Goal: Task Accomplishment & Management: Manage account settings

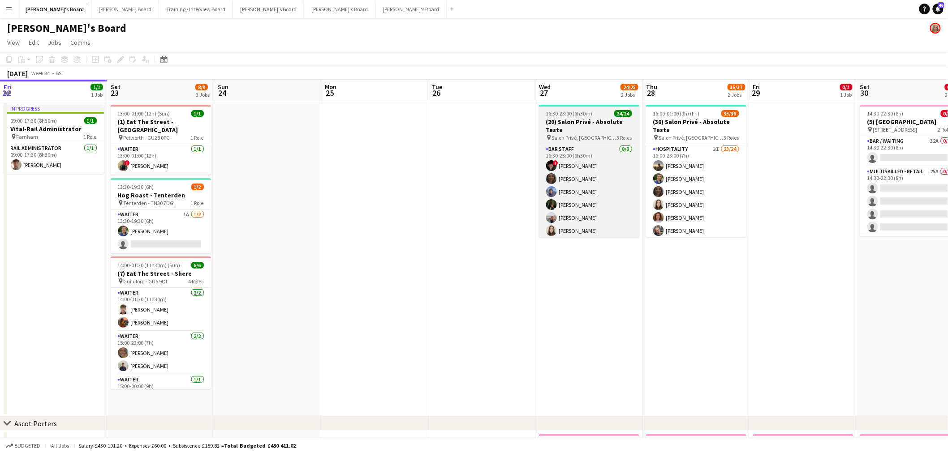
scroll to position [0, 267]
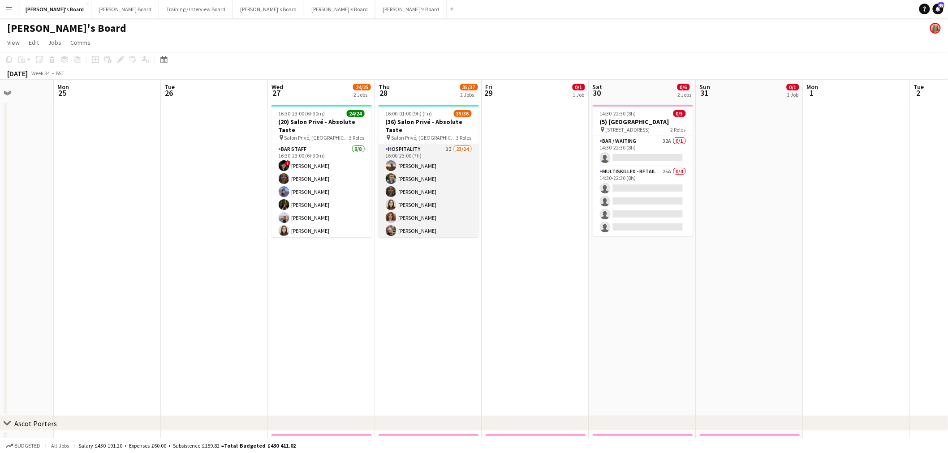
click at [411, 160] on app-card-role "Hospitality 3I 23/24 16:00-23:00 (7h) [PERSON_NAME] [PERSON_NAME] [PERSON_NAME]…" at bounding box center [428, 308] width 100 height 329
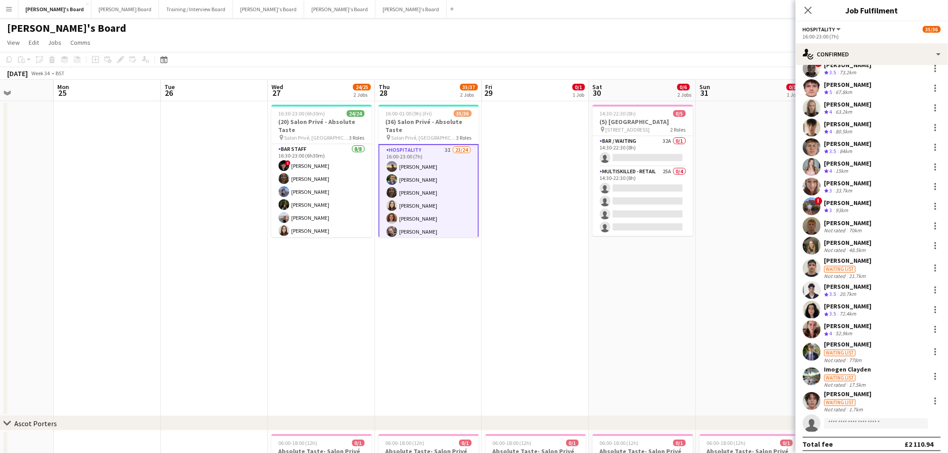
scroll to position [154, 0]
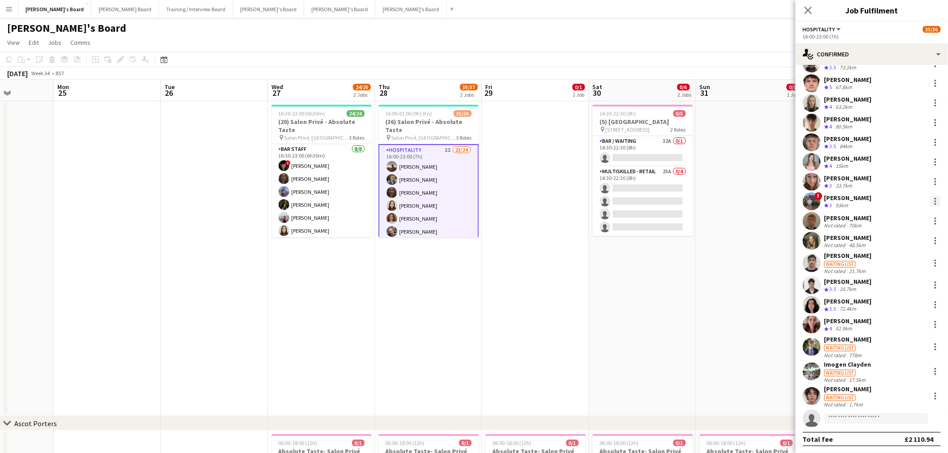
click at [930, 196] on div at bounding box center [935, 201] width 11 height 11
click at [898, 300] on span "Remove" at bounding box center [899, 304] width 56 height 8
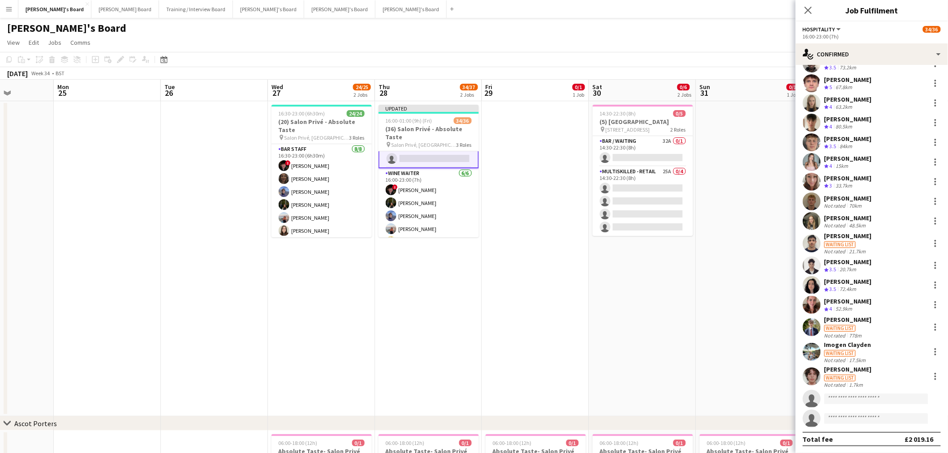
scroll to position [348, 0]
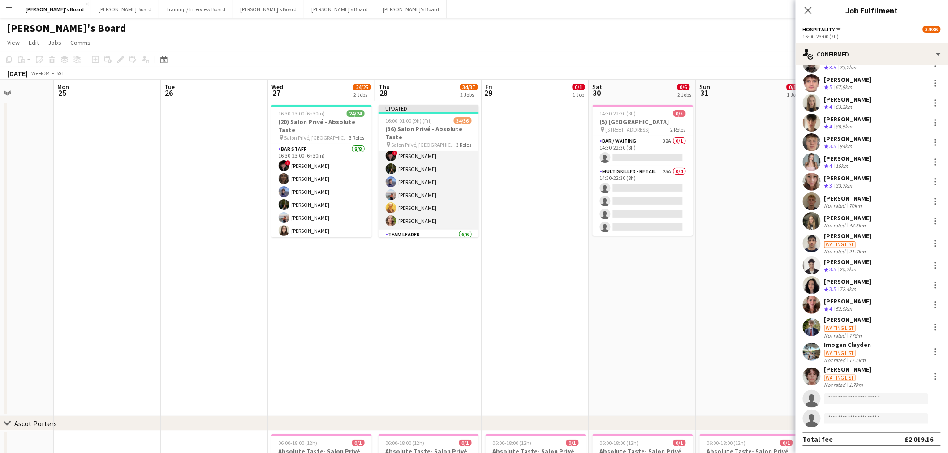
click at [438, 181] on app-card-role "WINE WAITER [DATE] 16:00-23:00 (7h) ! [PERSON_NAME] [PERSON_NAME] [PERSON_NAME]…" at bounding box center [428, 181] width 100 height 95
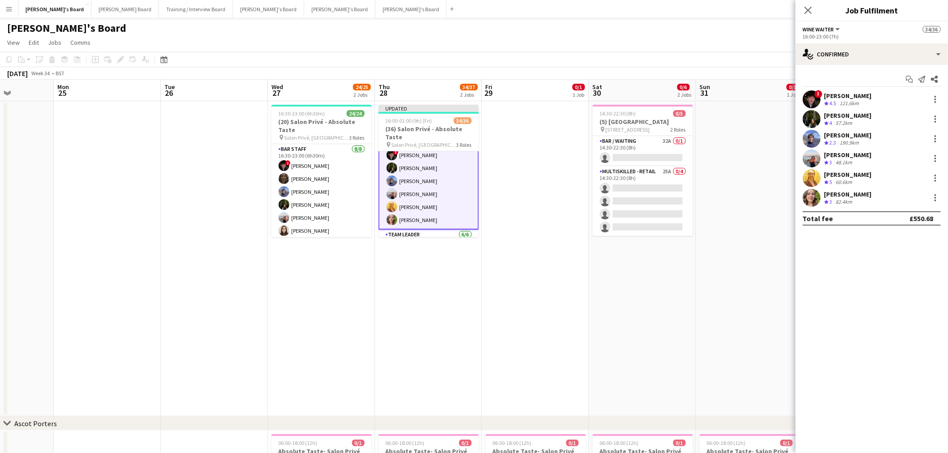
scroll to position [348, 0]
click at [934, 137] on div at bounding box center [935, 138] width 11 height 11
click at [896, 233] on button "Remove" at bounding box center [906, 241] width 70 height 21
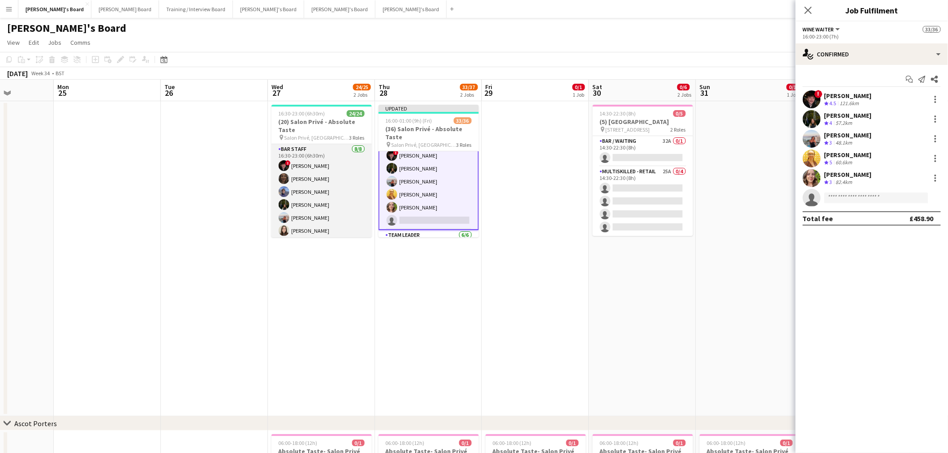
click at [328, 191] on app-card-role "BAR STAFF [DATE] 16:30-23:00 (6h30m) ! [PERSON_NAME] [PERSON_NAME] [PERSON_NAME…" at bounding box center [321, 204] width 100 height 121
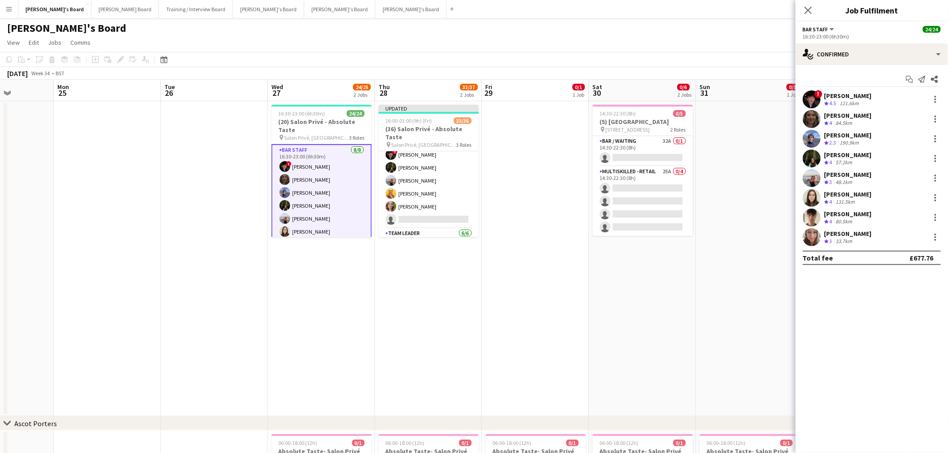
scroll to position [347, 0]
click at [937, 141] on div at bounding box center [935, 138] width 11 height 11
drag, startPoint x: 902, startPoint y: 241, endPoint x: 716, endPoint y: 225, distance: 187.0
click at [902, 241] on span "Remove" at bounding box center [891, 241] width 27 height 8
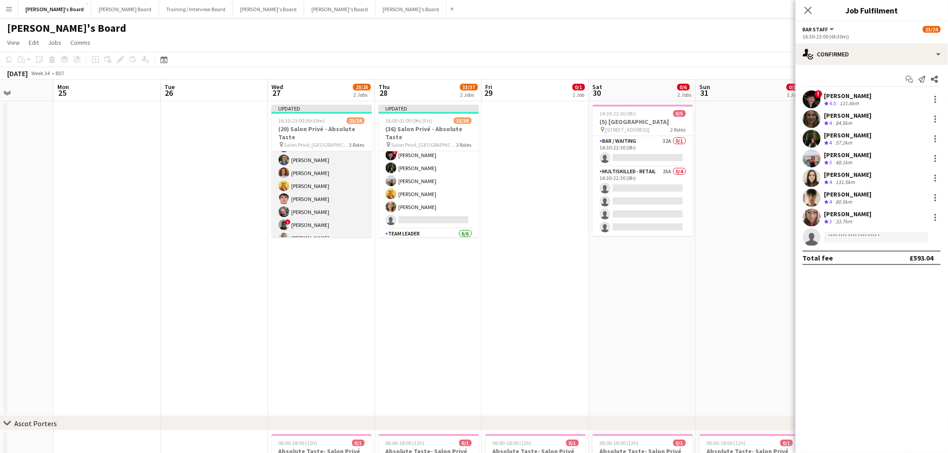
click at [314, 205] on app-card-role "Hospitality [DATE] 16:30-23:00 (6h30m) [PERSON_NAME] [PERSON_NAME] [PERSON_NAME…" at bounding box center [321, 211] width 100 height 173
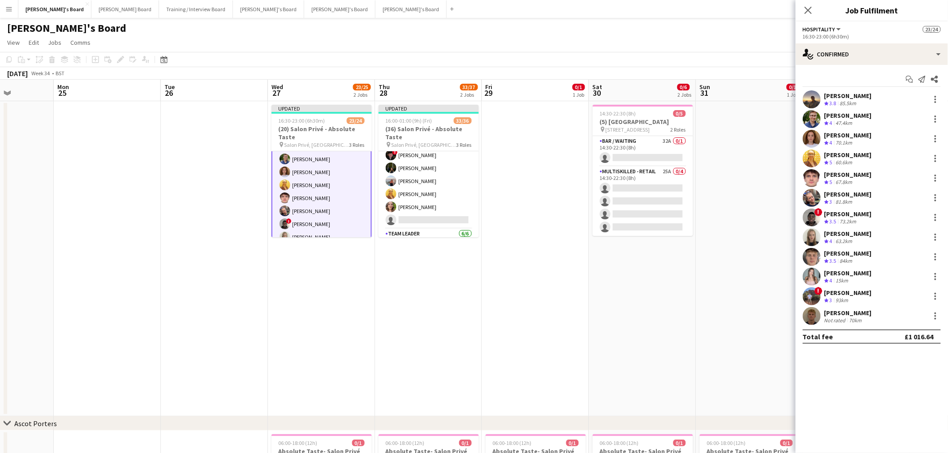
scroll to position [149, 0]
click at [933, 297] on div at bounding box center [935, 296] width 11 height 11
click at [899, 396] on span "Remove" at bounding box center [891, 399] width 27 height 8
click at [611, 317] on app-date-cell "14:30-22:30 (8h) 0/5 (5) [GEOGRAPHIC_DATA] pin [STREET_ADDRESS] 2 Roles Bar / W…" at bounding box center [642, 258] width 107 height 315
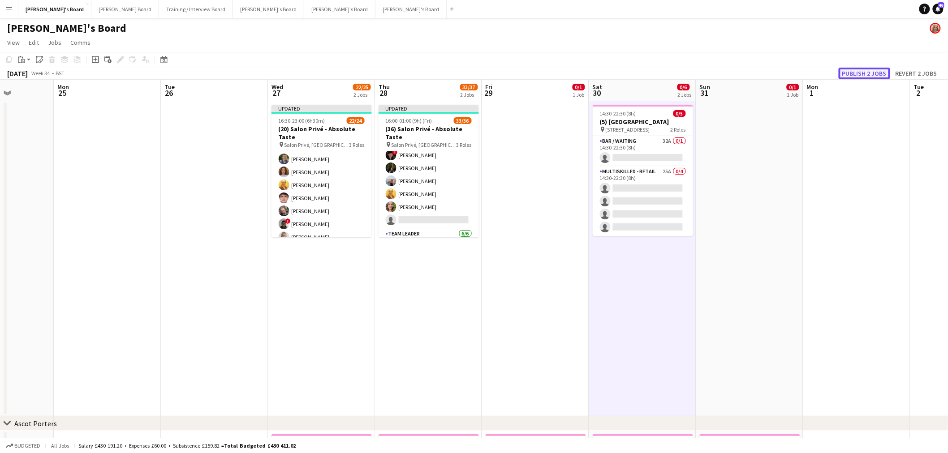
click at [875, 76] on button "Publish 2 jobs" at bounding box center [864, 74] width 52 height 12
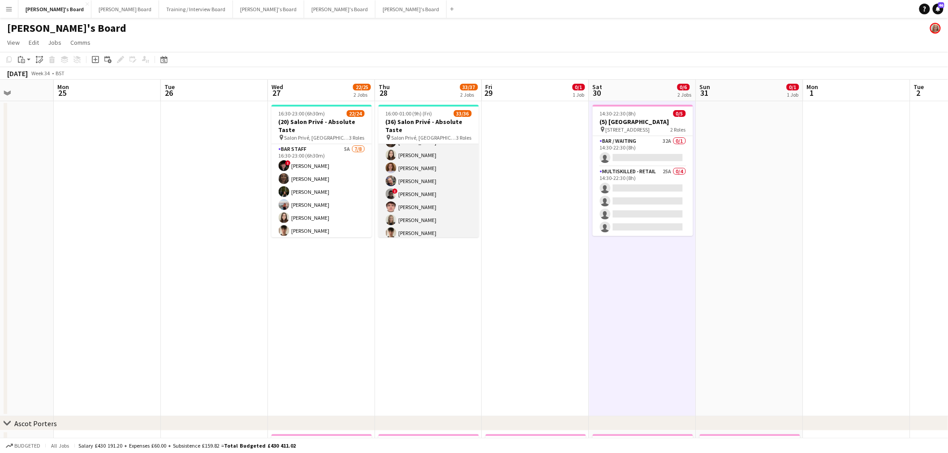
scroll to position [0, 0]
click at [436, 198] on app-card-role "Hospitality 3I 22/24 16:00-23:00 (7h) [PERSON_NAME] [PERSON_NAME] [PERSON_NAME]…" at bounding box center [428, 259] width 100 height 329
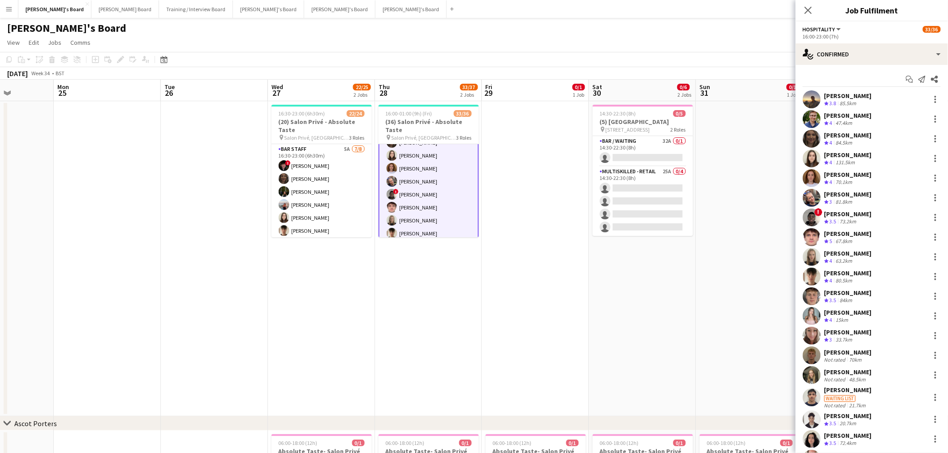
click at [888, 73] on div "Start chat Send notification Share" at bounding box center [872, 79] width 138 height 15
drag, startPoint x: 894, startPoint y: 59, endPoint x: 941, endPoint y: 126, distance: 81.6
click at [894, 60] on div "single-neutral-actions-check-2 Confirmed" at bounding box center [871, 53] width 152 height 21
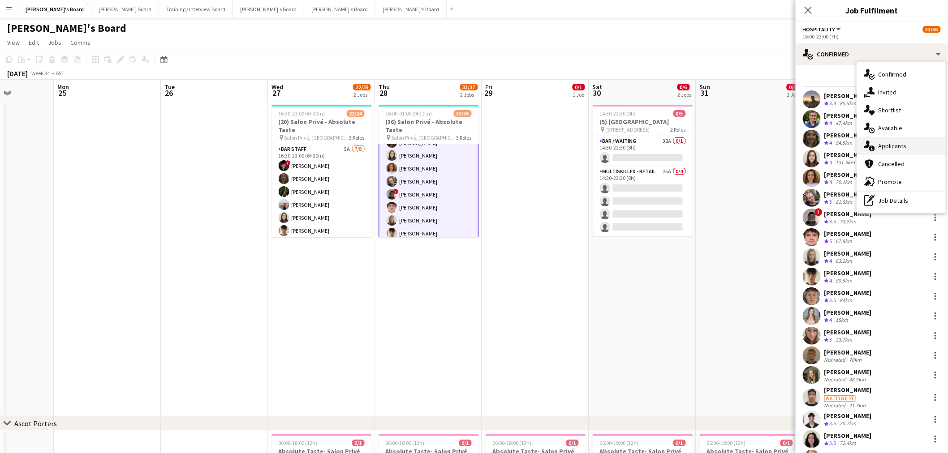
click at [916, 137] on div "single-neutral-actions-information Applicants" at bounding box center [901, 146] width 89 height 18
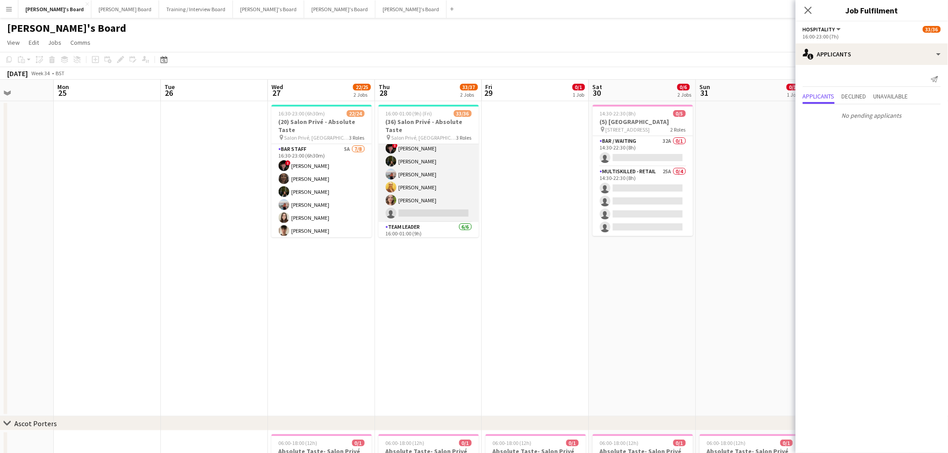
click at [447, 195] on app-card-role "WINE WAITER [DATE] 16:00-23:00 (7h) ! [PERSON_NAME] [PERSON_NAME] [PERSON_NAME]…" at bounding box center [428, 174] width 100 height 95
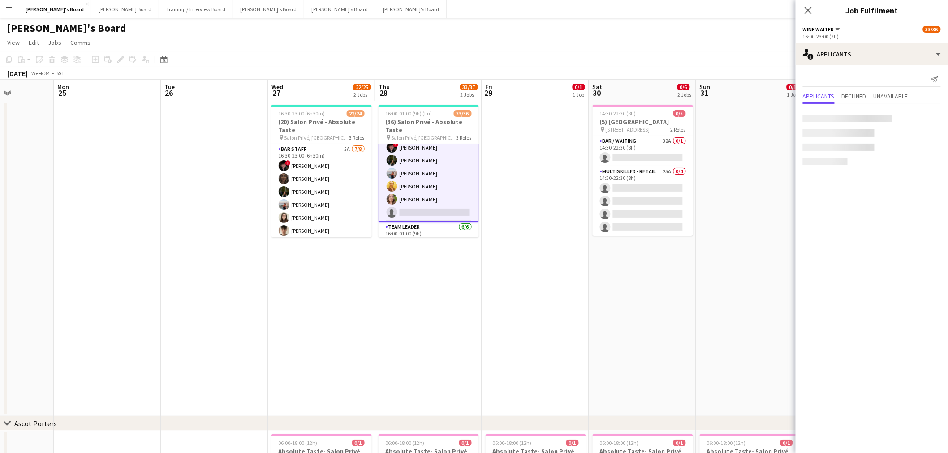
scroll to position [348, 0]
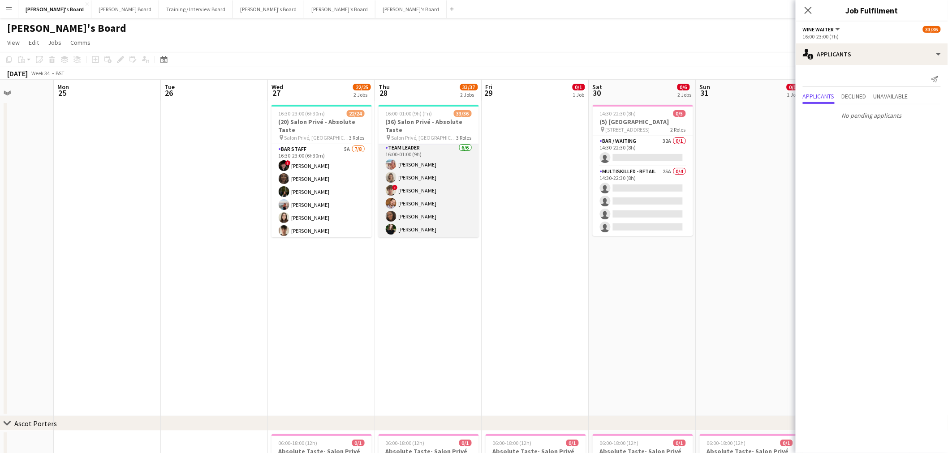
click at [422, 203] on app-card-role "TEAM LEADER [DATE] 16:00-01:00 (9h) [PERSON_NAME] [PERSON_NAME] ! [PERSON_NAME]…" at bounding box center [428, 190] width 100 height 95
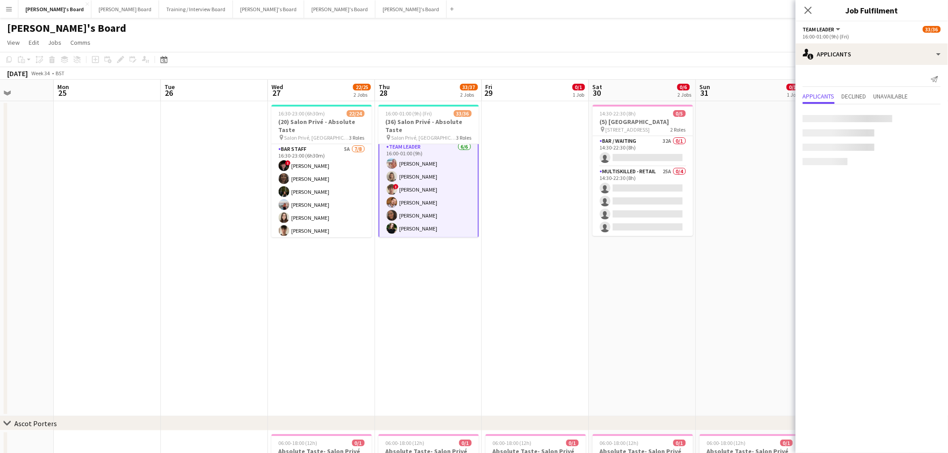
scroll to position [427, 0]
click at [505, 182] on app-date-cell at bounding box center [535, 258] width 107 height 315
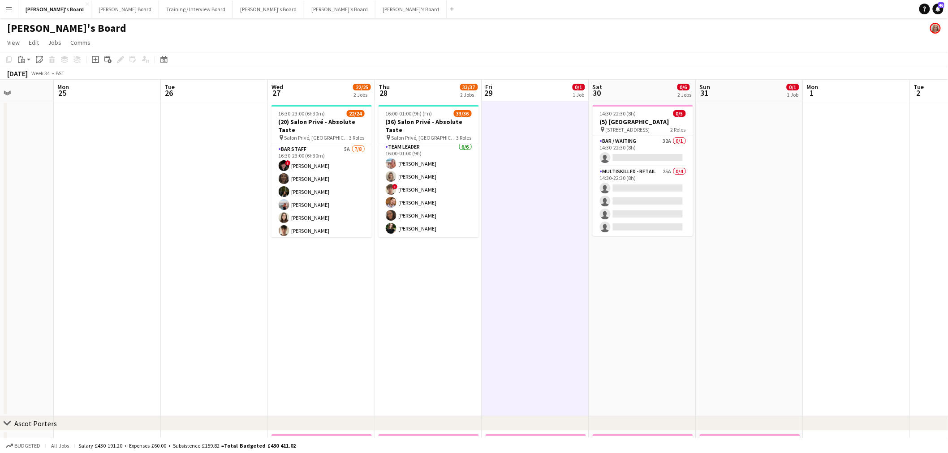
click at [508, 181] on app-date-cell at bounding box center [535, 258] width 107 height 315
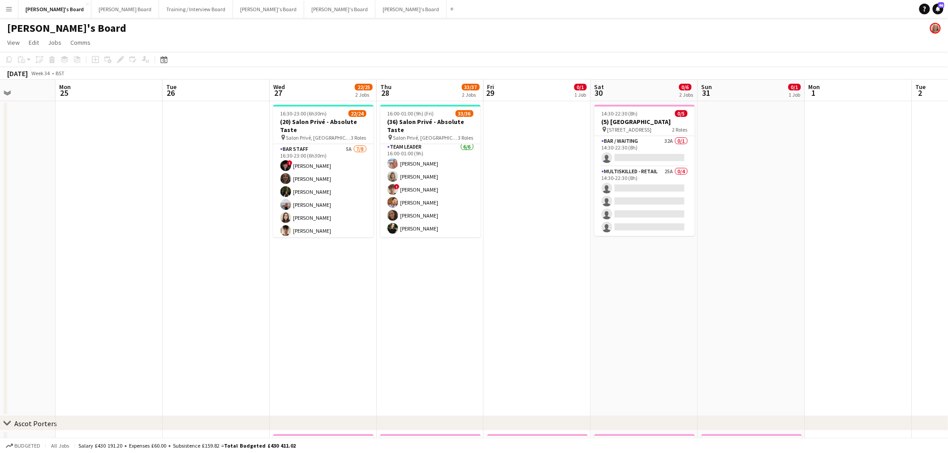
drag, startPoint x: 189, startPoint y: 354, endPoint x: 847, endPoint y: 382, distance: 658.1
click at [868, 386] on app-calendar-viewport "Fri 22 1/1 1 Job Sat 23 8/9 3 Jobs Sun 24 Mon 25 Tue 26 Wed 27 22/25 2 Jobs Thu…" at bounding box center [474, 363] width 948 height 567
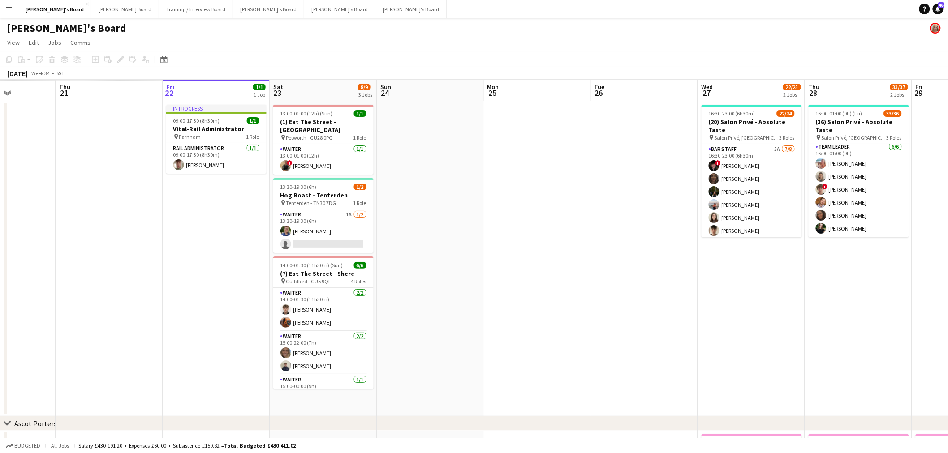
scroll to position [0, 214]
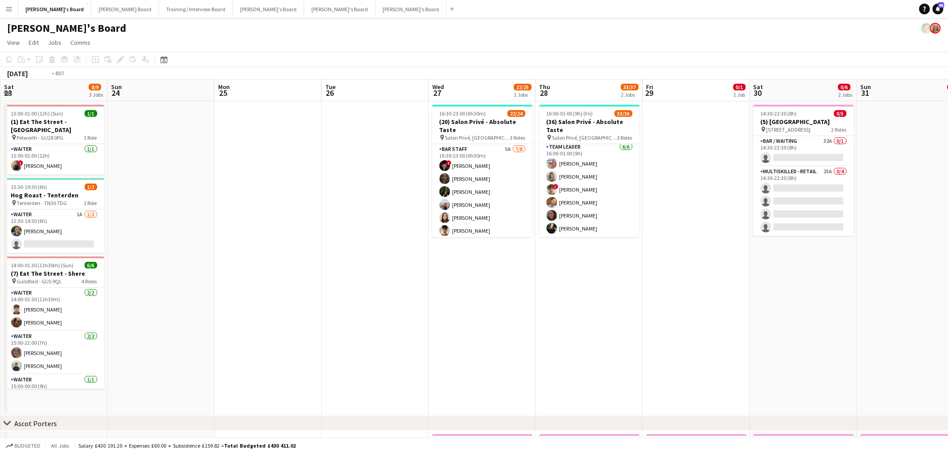
drag, startPoint x: 203, startPoint y: 244, endPoint x: 714, endPoint y: 243, distance: 511.1
click at [168, 245] on app-calendar-viewport "Thu 21 3/3 2 Jobs Fri 22 1/1 1 Job Sat 23 8/9 3 Jobs Sun 24 Mon 25 Tue 26 Wed 2…" at bounding box center [474, 363] width 948 height 567
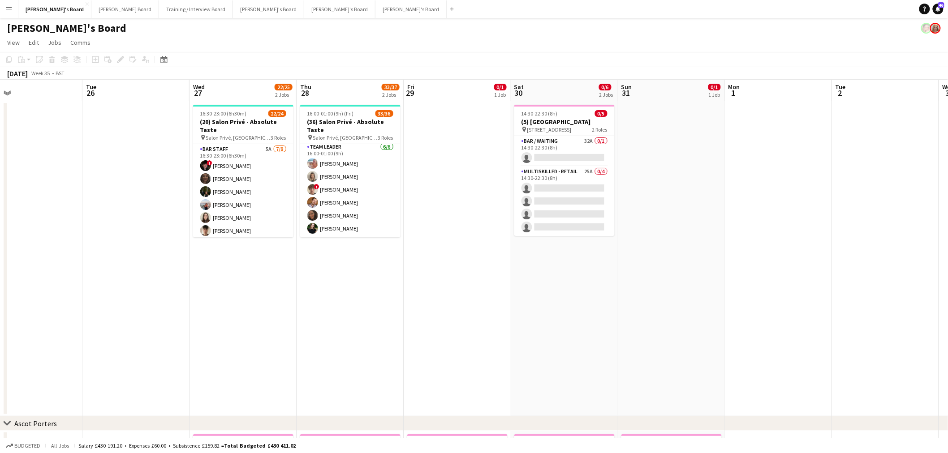
click at [40, 286] on app-calendar-viewport "Sat 23 8/9 3 Jobs Sun 24 Mon 25 Tue 26 Wed 27 22/25 2 Jobs Thu 28 33/37 2 Jobs …" at bounding box center [474, 363] width 948 height 567
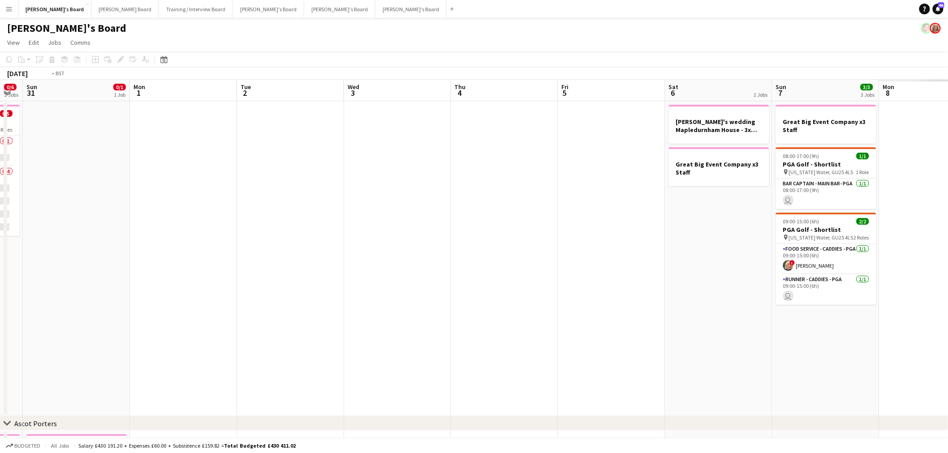
drag, startPoint x: 247, startPoint y: 273, endPoint x: 503, endPoint y: 281, distance: 255.4
click at [18, 290] on app-calendar-viewport "Thu 28 33/37 2 Jobs Fri 29 0/1 1 Job Sat 30 0/6 2 Jobs Sun 31 0/1 1 Job Mon 1 T…" at bounding box center [474, 363] width 948 height 567
click at [46, 306] on app-calendar-viewport "Thu 28 33/37 2 Jobs Fri 29 0/1 1 Job Sat 30 0/6 2 Jobs Sun 31 0/1 1 Job Mon 1 T…" at bounding box center [474, 363] width 948 height 567
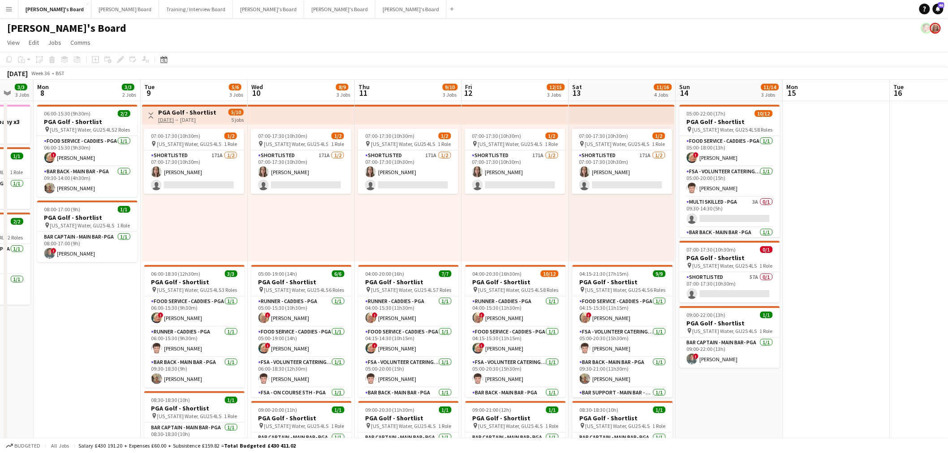
scroll to position [0, 284]
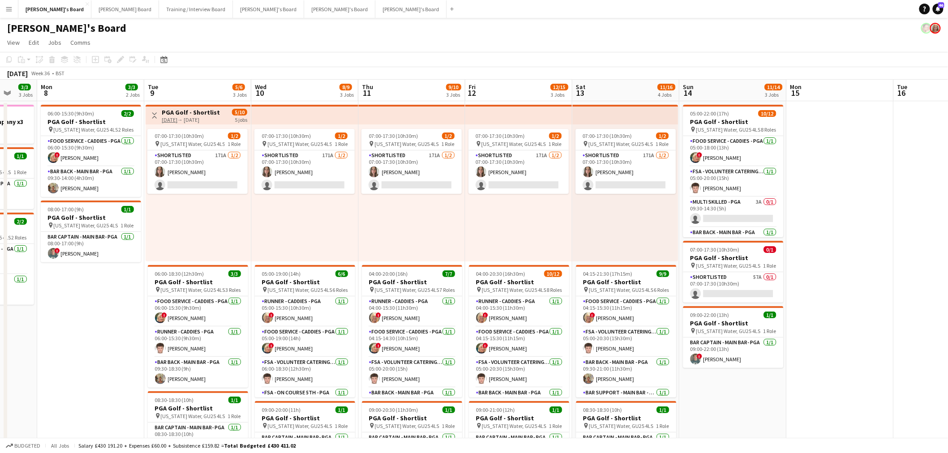
drag, startPoint x: 346, startPoint y: 284, endPoint x: 514, endPoint y: 290, distance: 168.1
click at [514, 290] on app-calendar-viewport "Fri 5 Sat 6 2 Jobs Sun 7 3/3 3 Jobs Mon 8 3/3 2 Jobs Tue 9 5/6 3 Jobs Wed 10 8/…" at bounding box center [474, 452] width 948 height 745
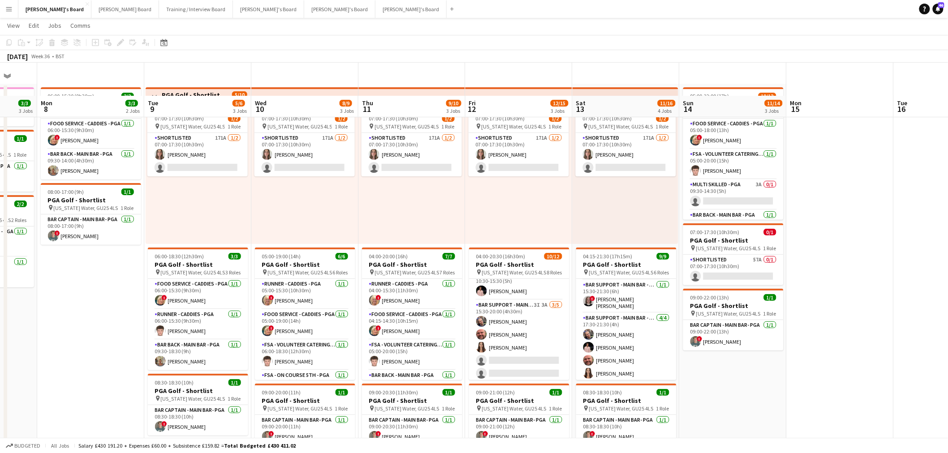
scroll to position [0, 0]
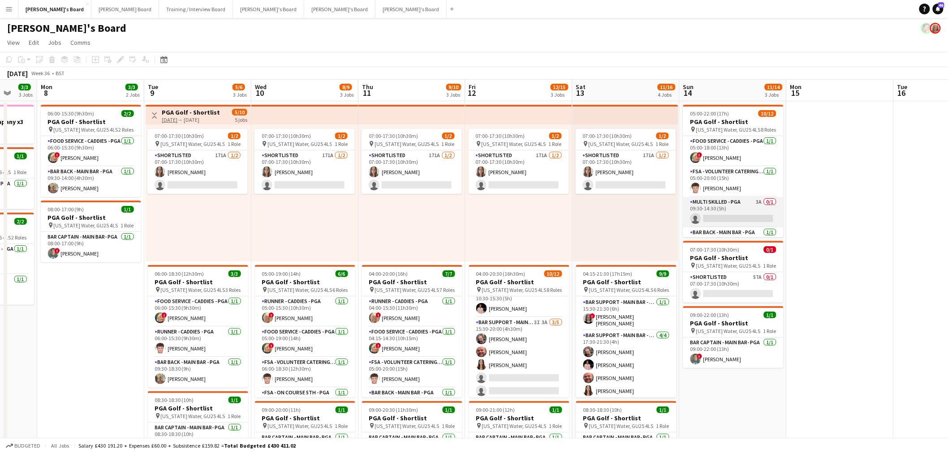
click at [717, 218] on app-card-role "Multi Skilled - PGA 3A 0/1 09:30-14:30 (5h) single-neutral-actions" at bounding box center [733, 212] width 100 height 30
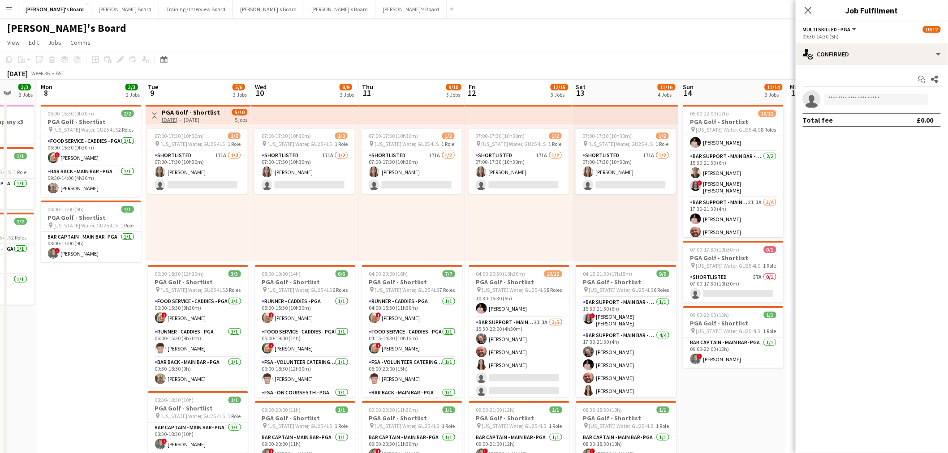
scroll to position [196, 0]
click at [720, 220] on app-card-role "Bar Support - Main Bar - PGA 2I 3A [DATE] 17:30-21:30 (4h) [PERSON_NAME] [PERSO…" at bounding box center [733, 205] width 100 height 69
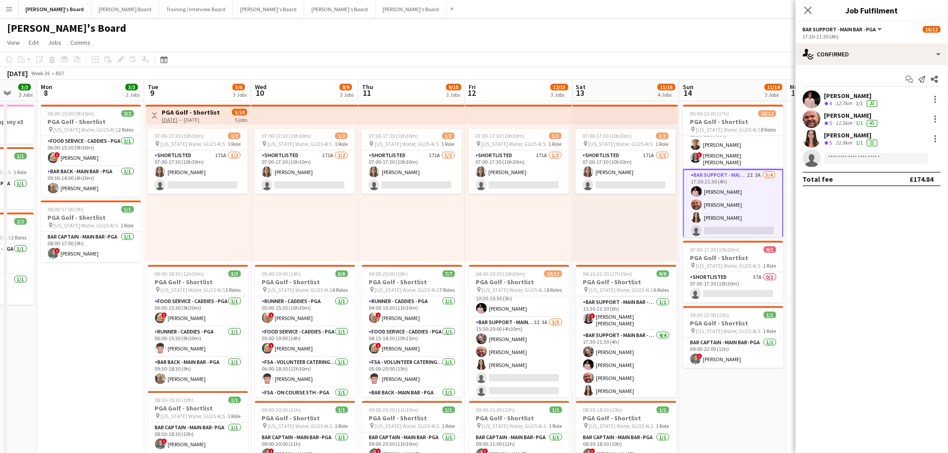
scroll to position [195, 0]
click at [609, 224] on div "07:00-17:30 (10h30m) 1/2 pin [US_STATE] Water, GU25 4LS 1 Role Shortlisted 171A…" at bounding box center [625, 193] width 106 height 137
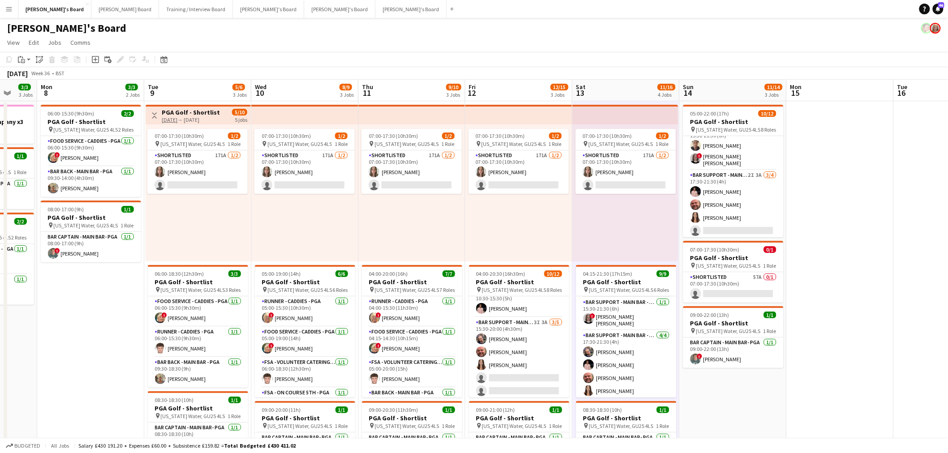
click at [609, 224] on div "07:00-17:30 (10h30m) 1/2 pin [US_STATE] Water, GU25 4LS 1 Role Shortlisted 171A…" at bounding box center [625, 193] width 106 height 137
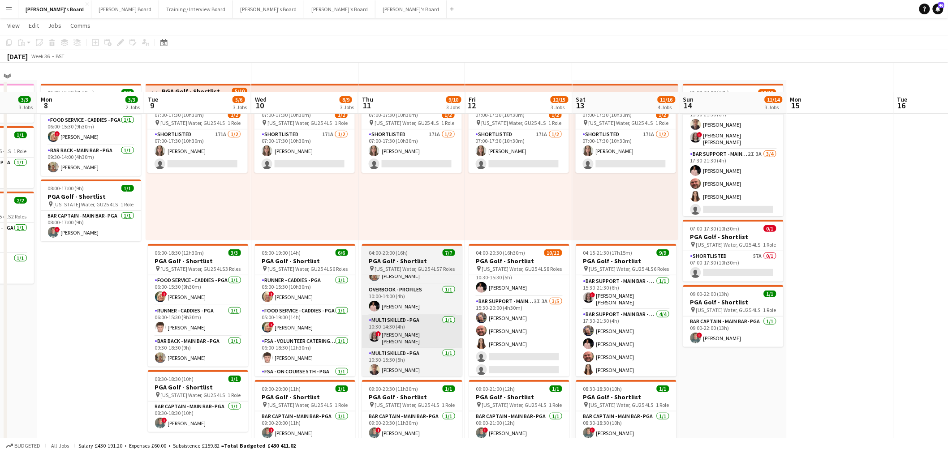
scroll to position [50, 0]
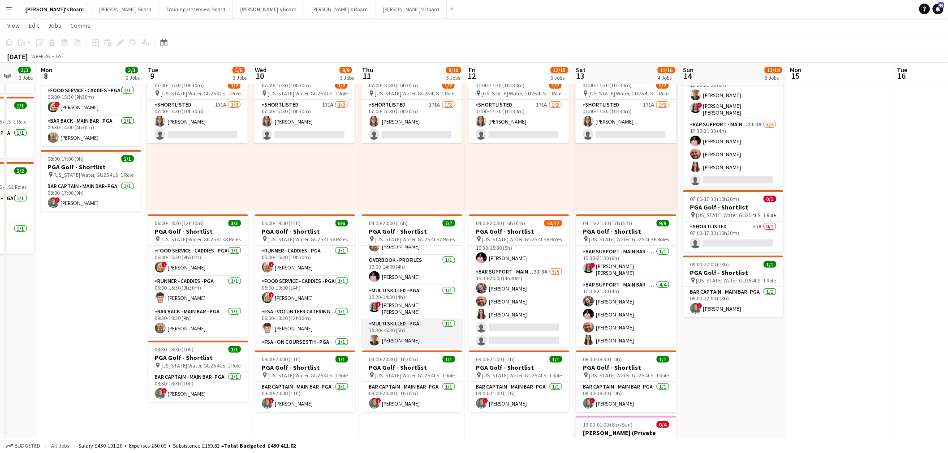
click at [374, 342] on app-user-avatar at bounding box center [374, 340] width 11 height 11
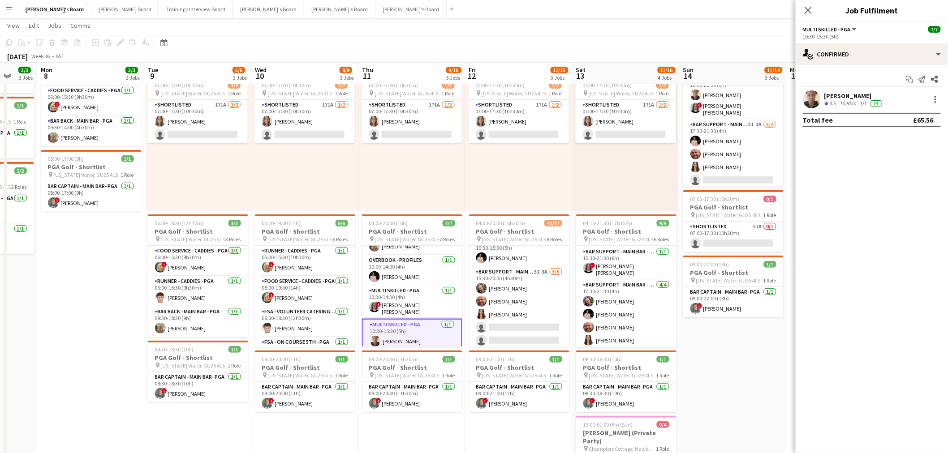
click at [731, 390] on app-date-cell "05:00-22:00 (17h) 10/12 PGA Golf - Shortlist pin [US_STATE] Water, GU25 4LS 8 R…" at bounding box center [732, 298] width 107 height 494
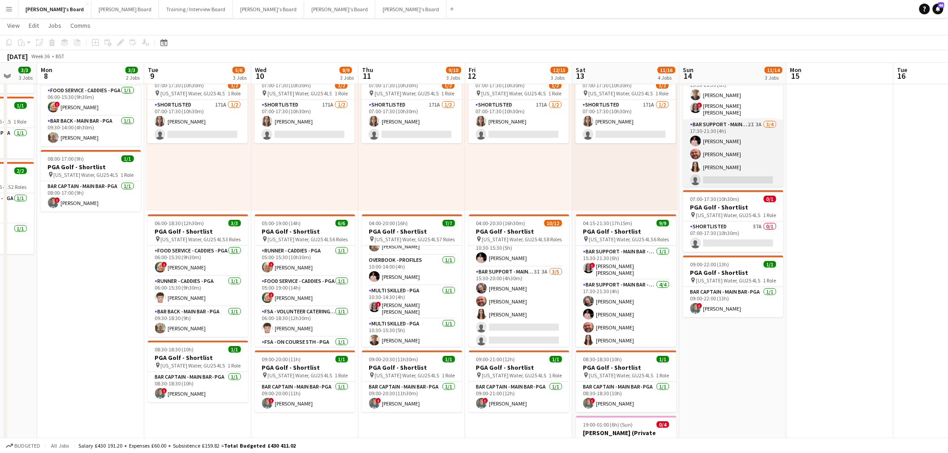
click at [713, 149] on app-card-role "Bar Support - Main Bar - PGA 2I 3A [DATE] 17:30-21:30 (4h) [PERSON_NAME] [PERSO…" at bounding box center [733, 154] width 100 height 69
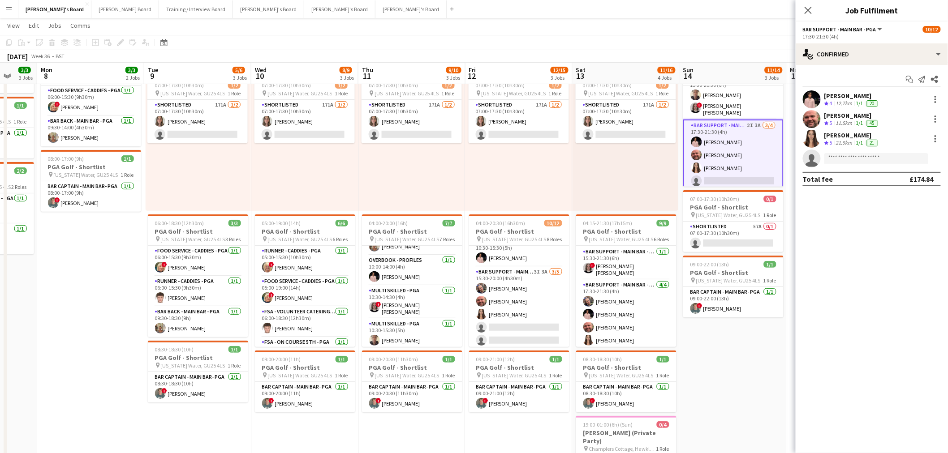
click at [838, 90] on div "[PERSON_NAME] Crew rating 4 12.7km 1/1 20" at bounding box center [871, 99] width 152 height 18
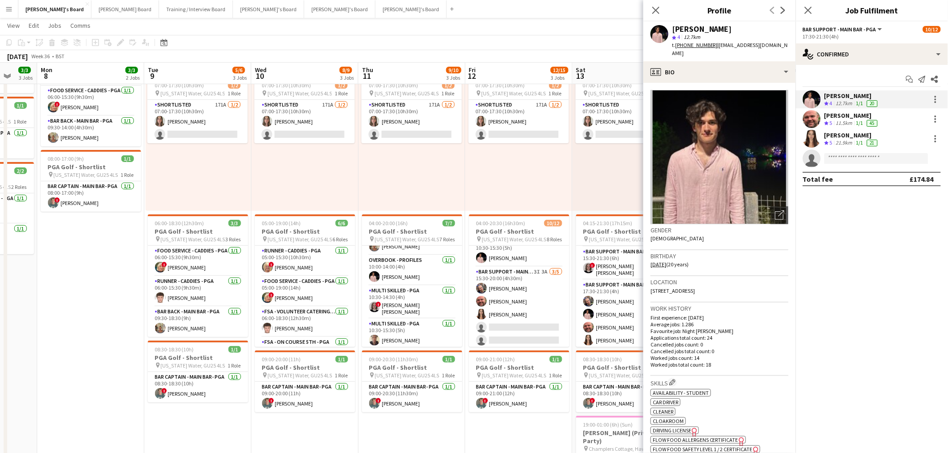
click at [545, 188] on div "07:00-17:30 (10h30m) 1/2 pin [US_STATE] Water, GU25 4LS 1 Role Shortlisted 171A…" at bounding box center [518, 142] width 107 height 137
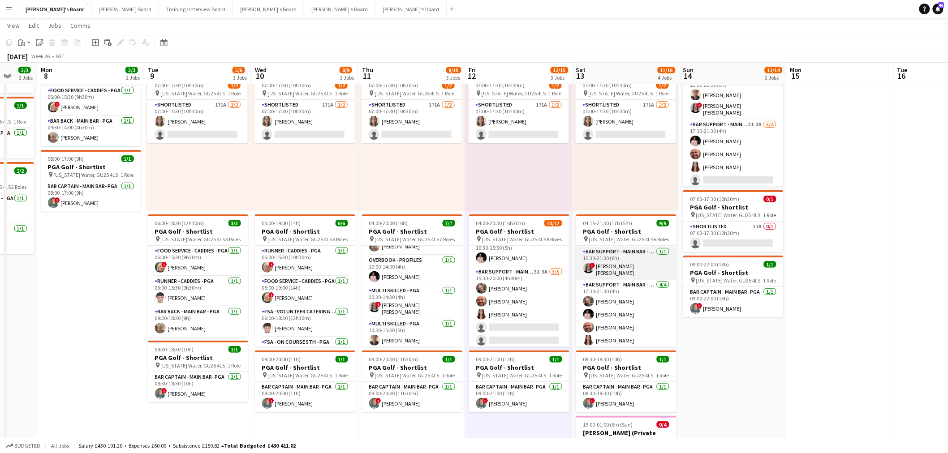
click at [598, 265] on app-card-role "Bar Support - Main Bar - PGA [DATE] 15:30-21:30 (6h) ! [PERSON_NAME] [PERSON_NA…" at bounding box center [626, 263] width 100 height 33
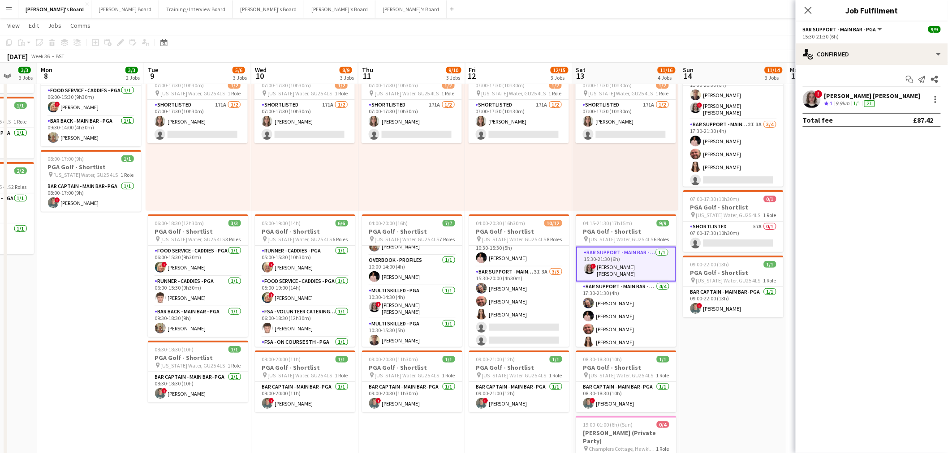
click at [862, 92] on div "[PERSON_NAME] [PERSON_NAME]" at bounding box center [872, 96] width 96 height 8
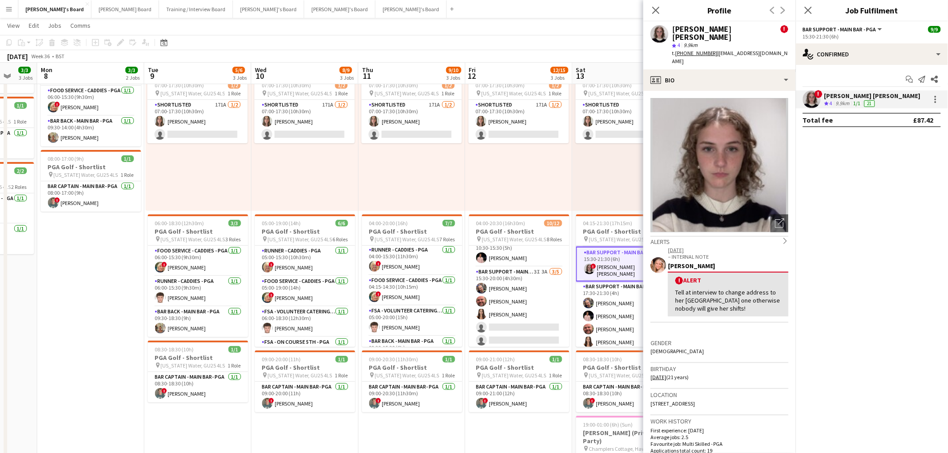
scroll to position [0, 0]
click at [294, 320] on app-card-role "FSA - Volunteer Catering - PGA [DATE] 06:00-18:30 (12h30m) [PERSON_NAME]" at bounding box center [305, 322] width 100 height 30
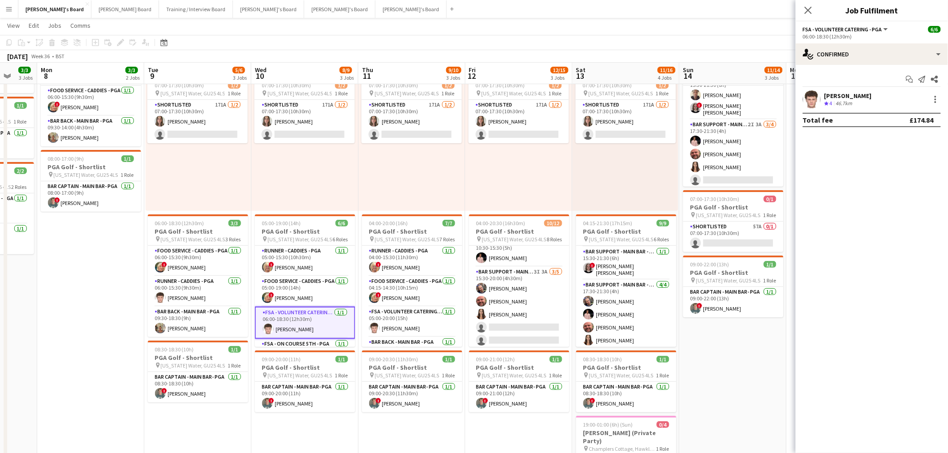
click at [810, 96] on app-user-avatar at bounding box center [812, 99] width 18 height 18
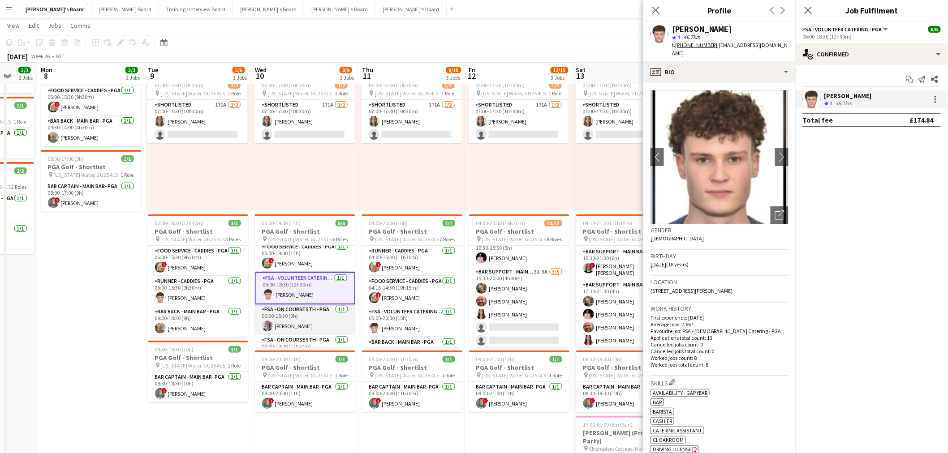
scroll to position [50, 0]
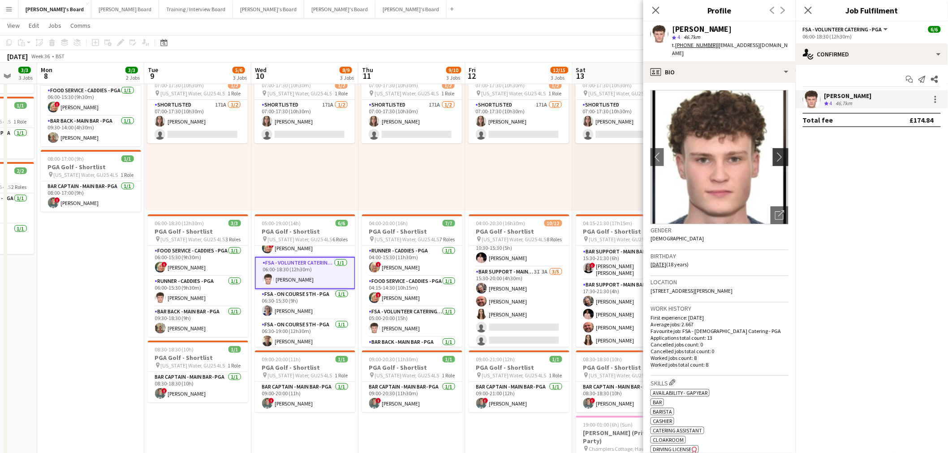
click at [775, 152] on app-icon "chevron-right" at bounding box center [782, 156] width 14 height 9
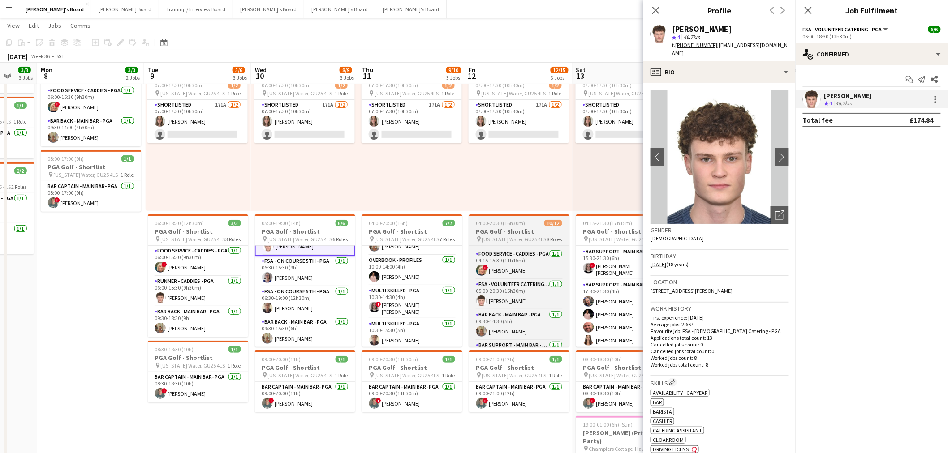
scroll to position [88, 0]
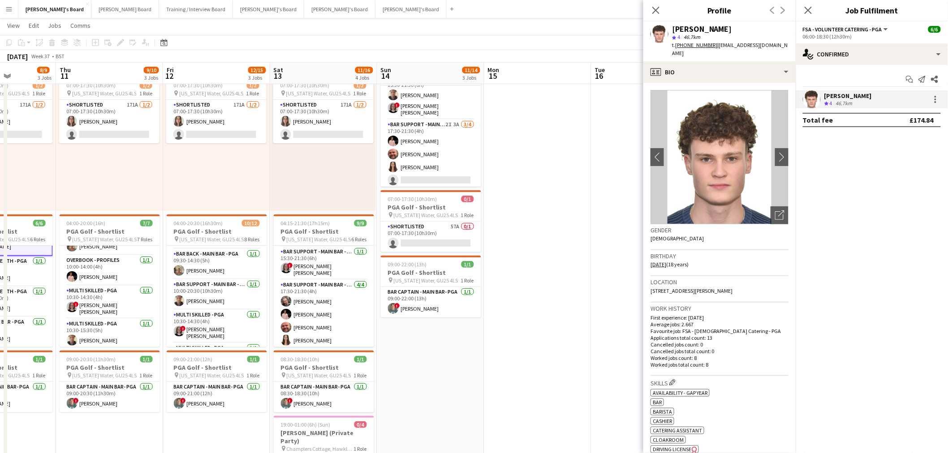
drag, startPoint x: 498, startPoint y: 276, endPoint x: 128, endPoint y: 344, distance: 376.6
click at [92, 359] on app-calendar-viewport "Sat 6 2 Jobs Sun 7 3/3 3 Jobs Mon 8 3/3 2 Jobs Tue 9 5/6 3 Jobs Wed 10 8/9 3 Jo…" at bounding box center [474, 379] width 948 height 789
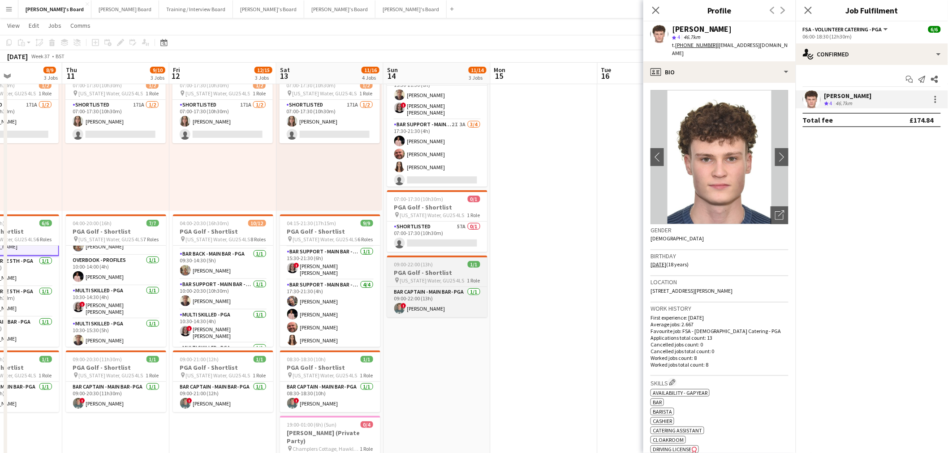
drag, startPoint x: 307, startPoint y: 338, endPoint x: 450, endPoint y: 278, distance: 155.2
click at [468, 392] on app-calendar-viewport "Mon 8 3/3 2 Jobs Tue 9 5/6 3 Jobs Wed 10 8/9 3 Jobs Thu 11 9/10 3 Jobs Fri 12 1…" at bounding box center [474, 379] width 948 height 789
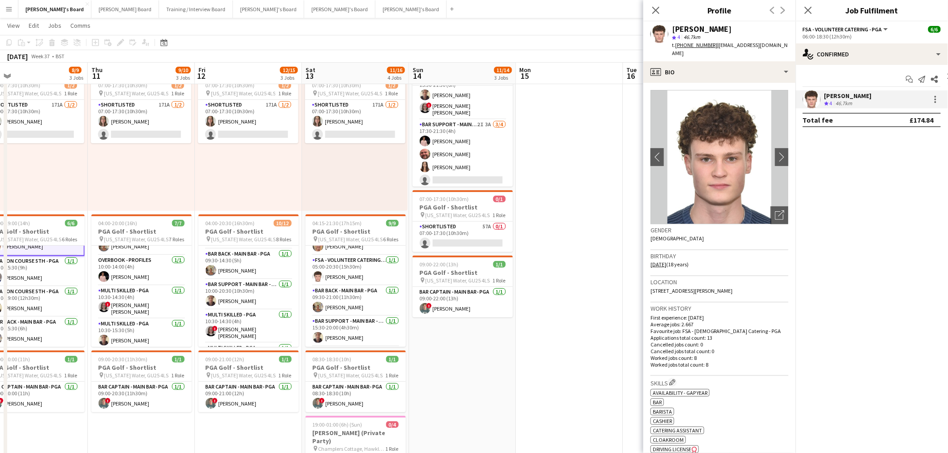
scroll to position [0, 0]
